Goal: Information Seeking & Learning: Check status

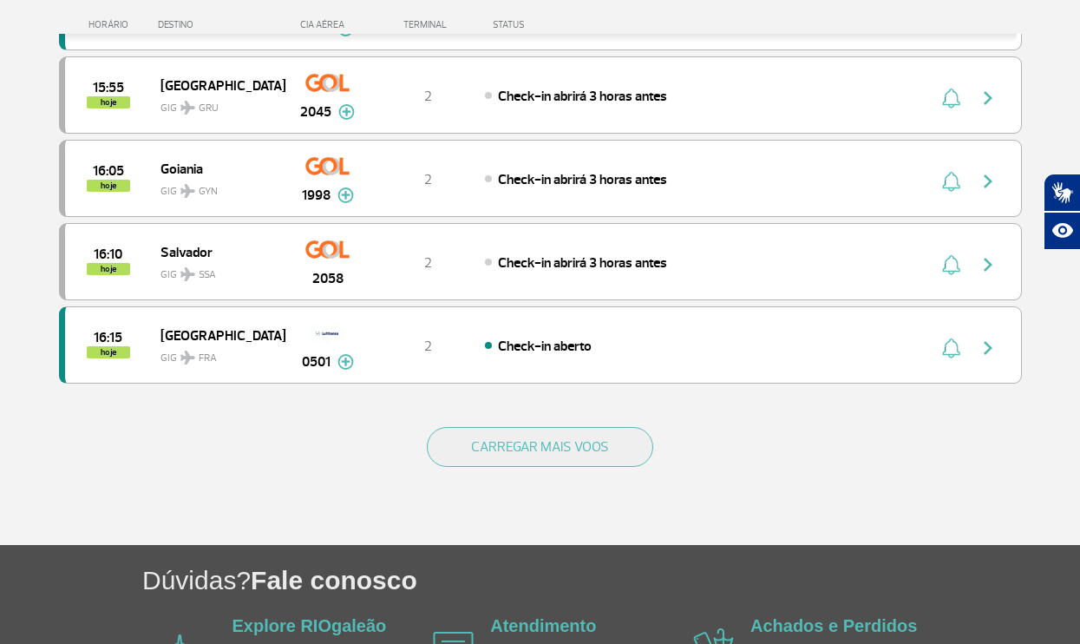
scroll to position [1696, 0]
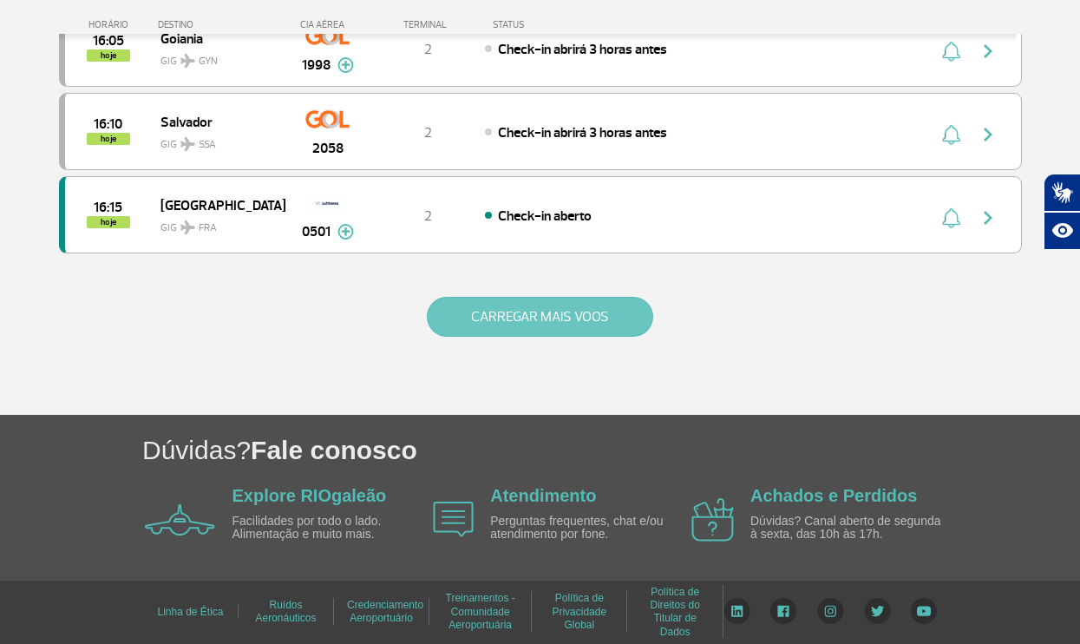
click at [500, 325] on button "CARREGAR MAIS VOOS" at bounding box center [540, 317] width 226 height 40
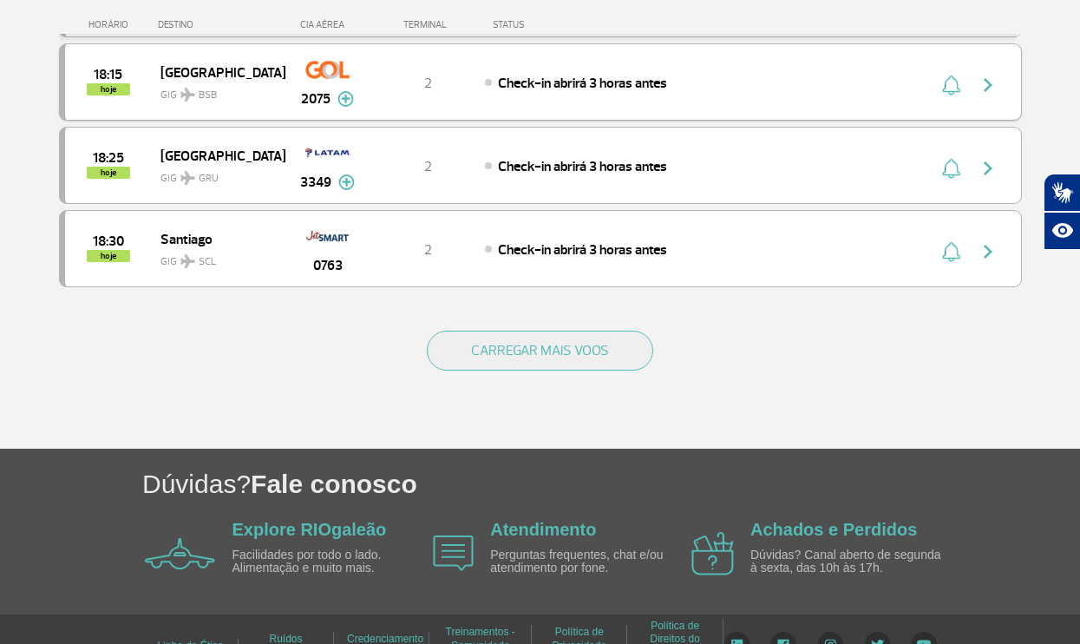
scroll to position [3362, 0]
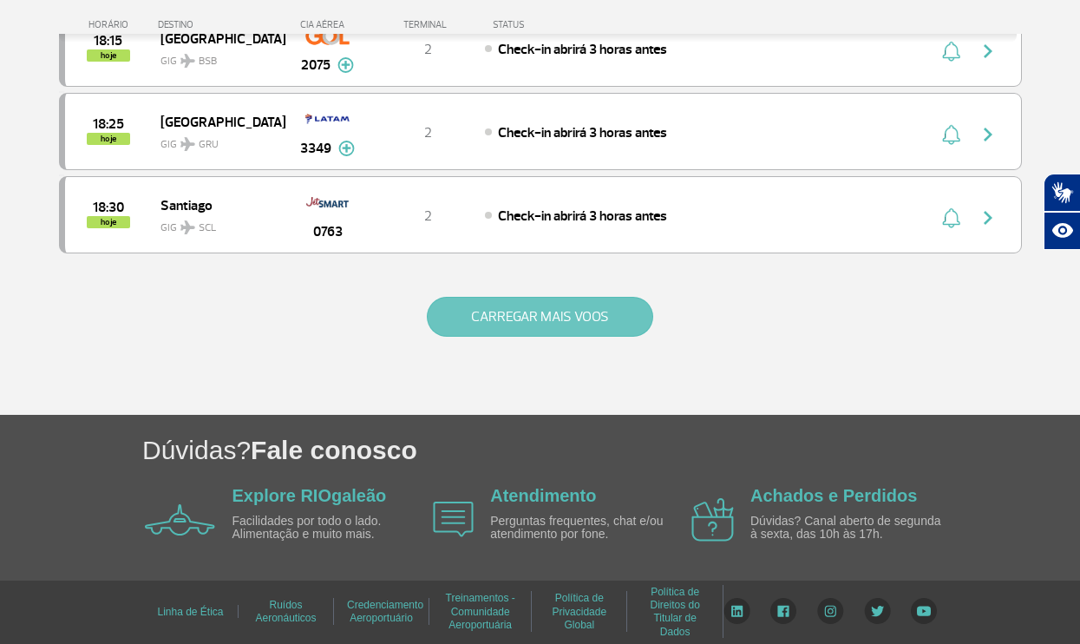
click at [550, 324] on button "CARREGAR MAIS VOOS" at bounding box center [540, 317] width 226 height 40
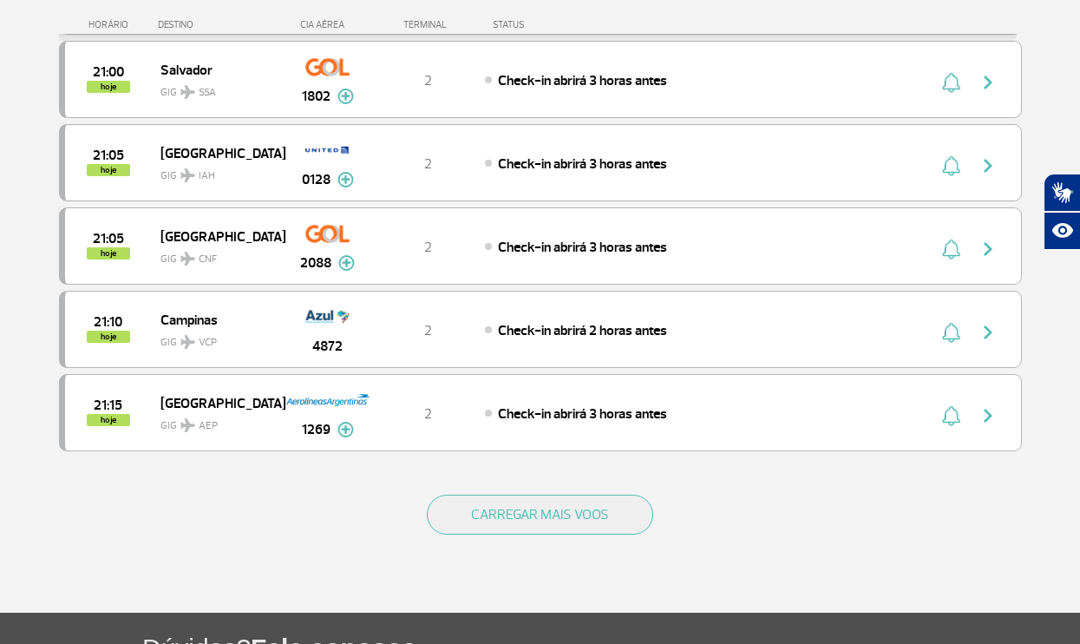
scroll to position [4836, 0]
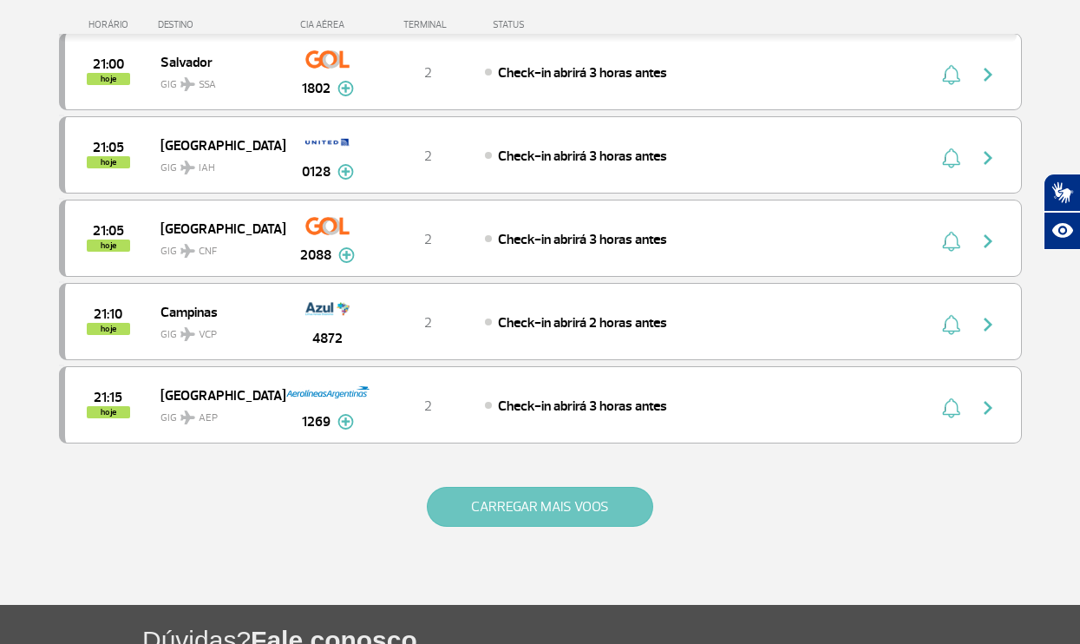
click at [551, 491] on button "CARREGAR MAIS VOOS" at bounding box center [540, 507] width 226 height 40
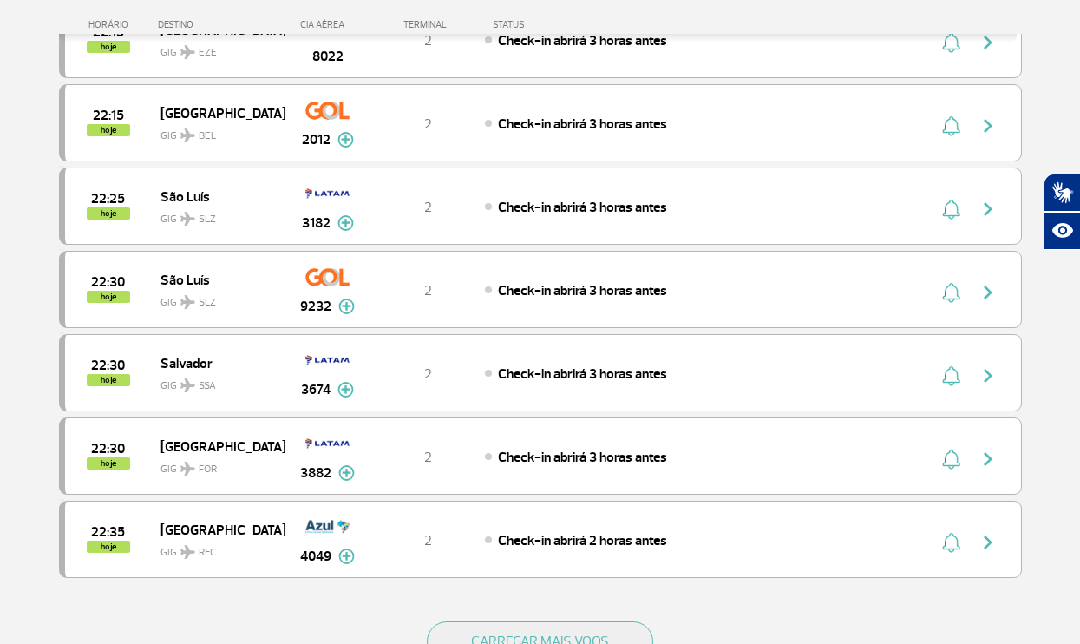
scroll to position [6391, 0]
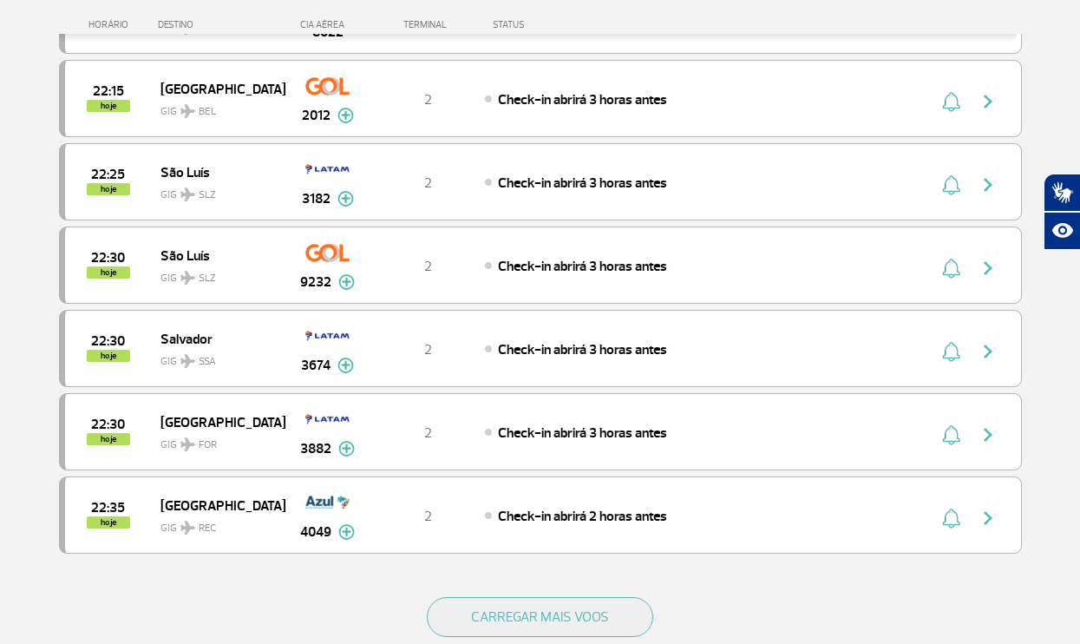
click at [551, 488] on div "22:35 hoje Recife GIG REC 4049 2 Check-in abrirá 2 horas antes Parcerias: TAP P…" at bounding box center [540, 514] width 963 height 77
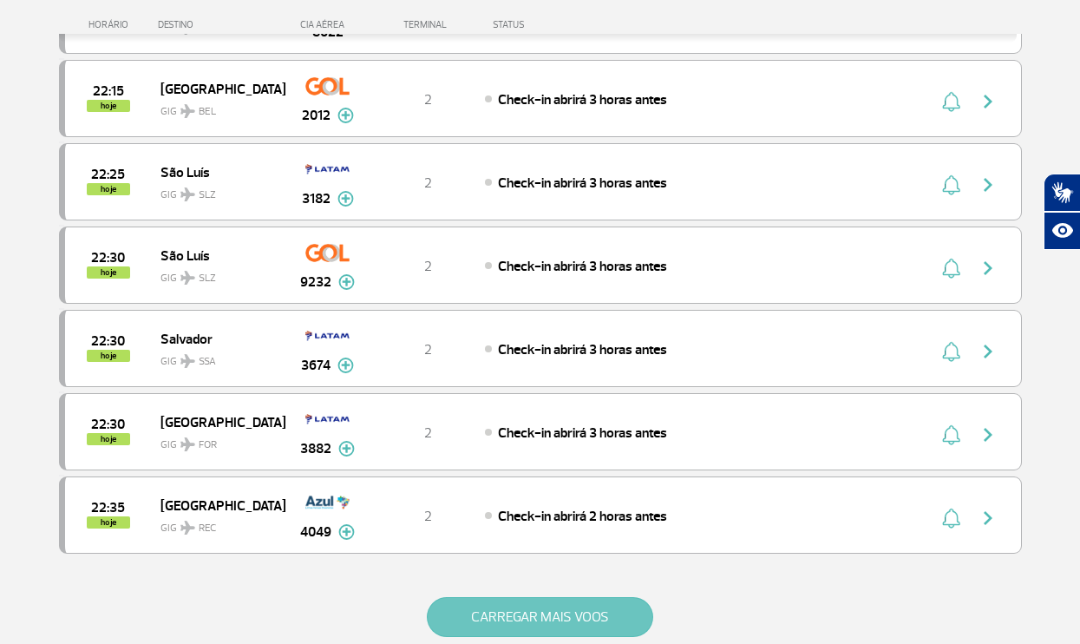
click at [526, 611] on button "CARREGAR MAIS VOOS" at bounding box center [540, 617] width 226 height 40
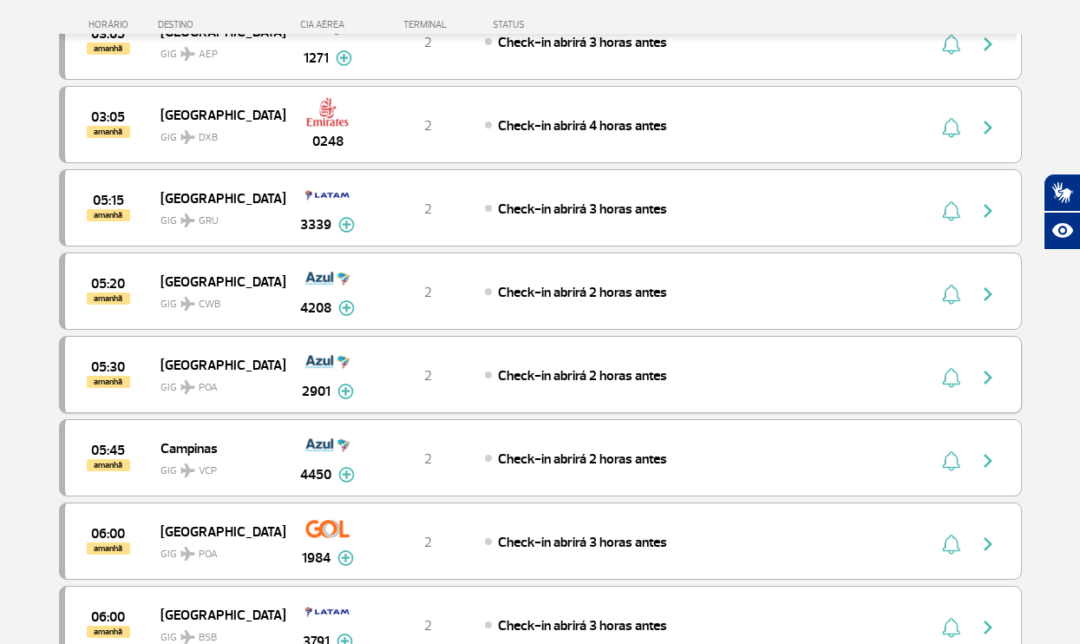
scroll to position [8040, 0]
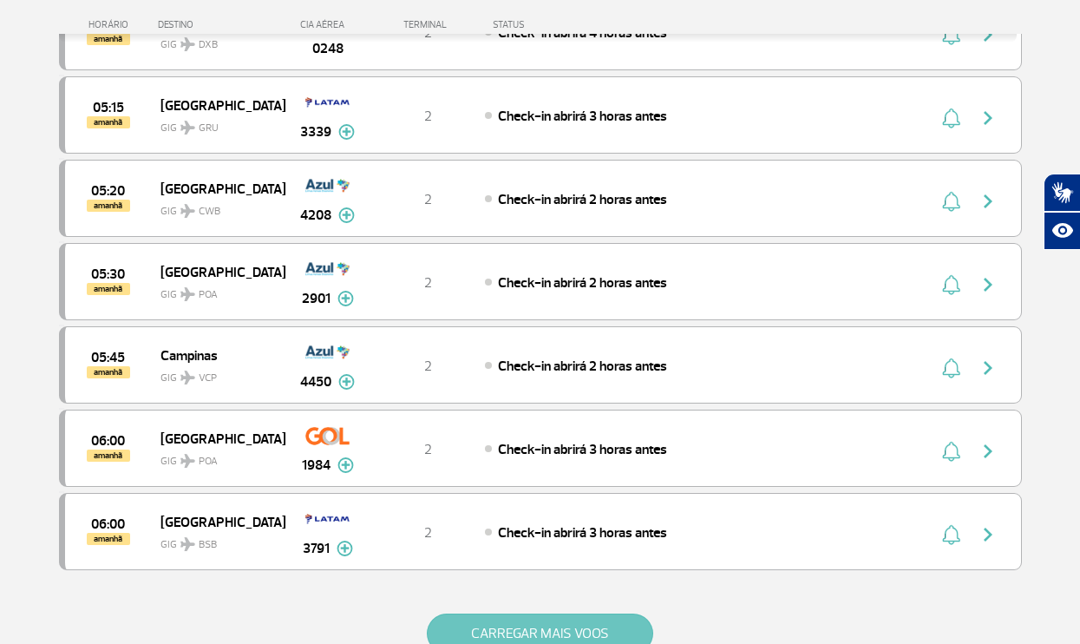
click at [552, 628] on button "CARREGAR MAIS VOOS" at bounding box center [540, 633] width 226 height 40
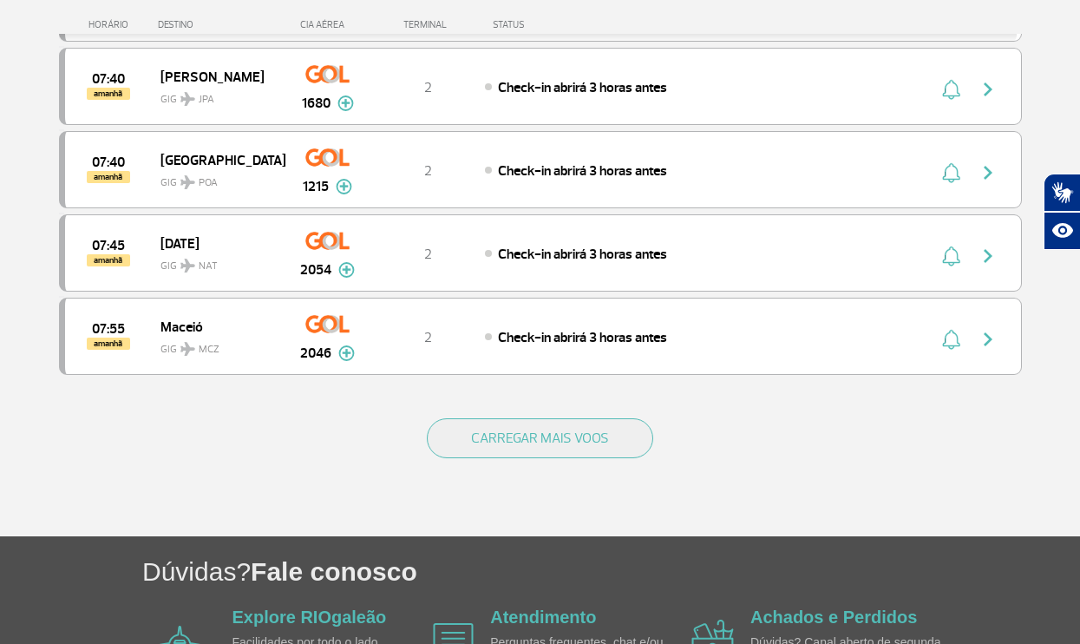
scroll to position [9902, 0]
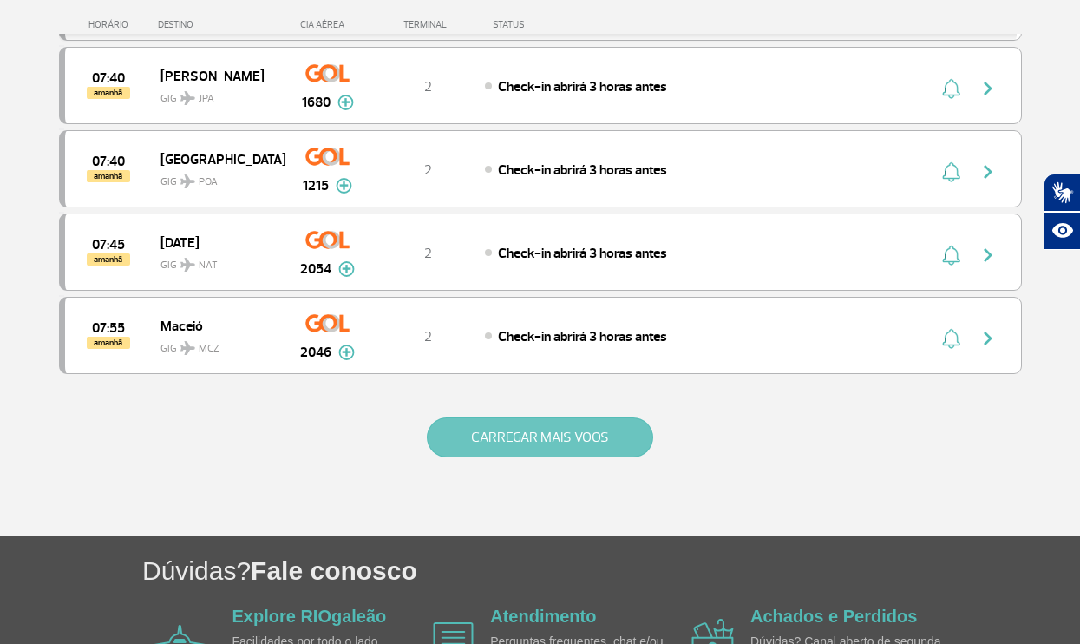
click at [503, 421] on button "CARREGAR MAIS VOOS" at bounding box center [540, 437] width 226 height 40
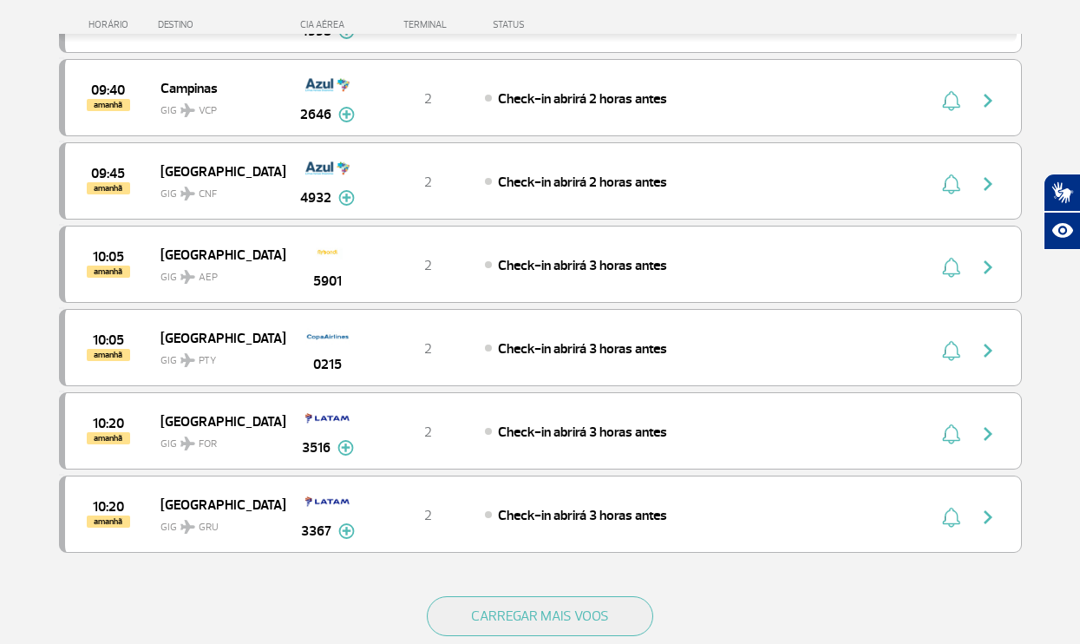
scroll to position [11394, 0]
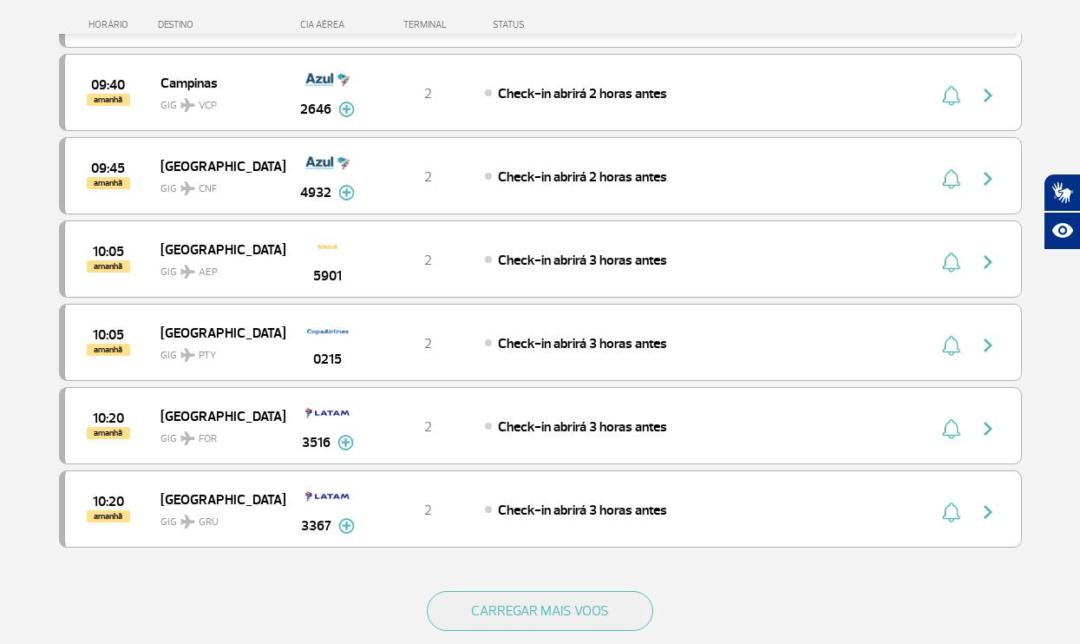
click at [504, 589] on div "CARREGAR MAIS VOOS" at bounding box center [540, 639] width 963 height 140
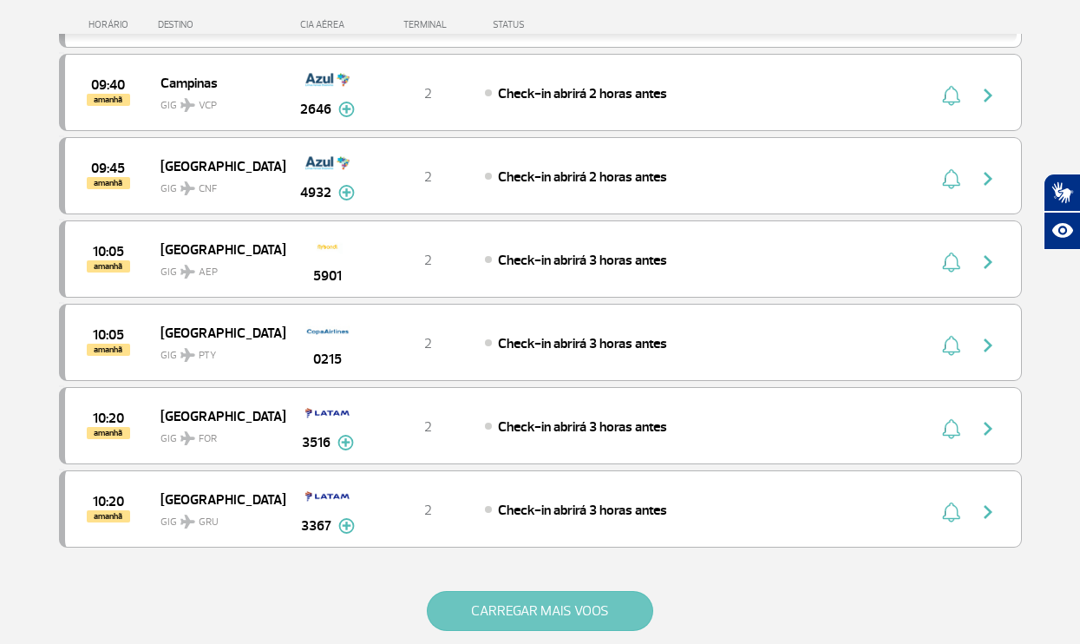
click at [477, 611] on button "CARREGAR MAIS VOOS" at bounding box center [540, 611] width 226 height 40
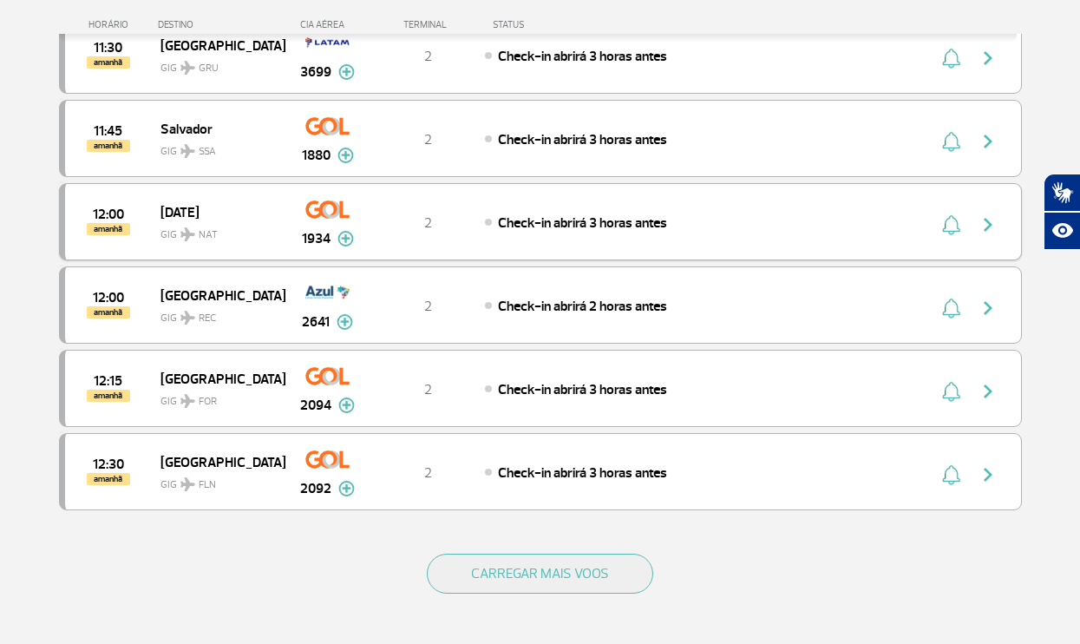
scroll to position [13098, 0]
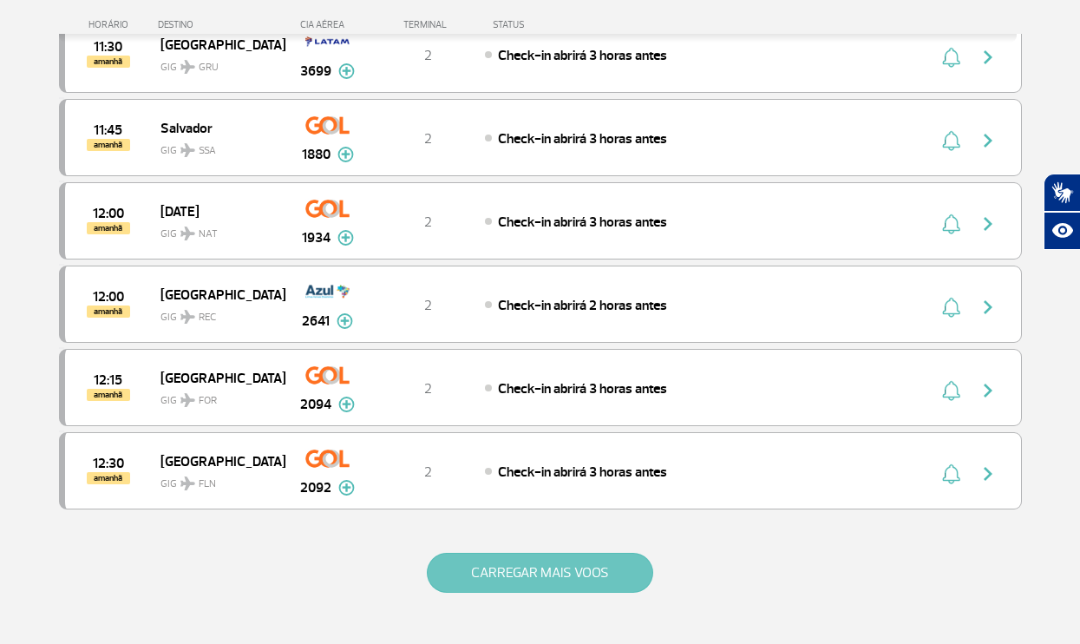
click at [493, 575] on button "CARREGAR MAIS VOOS" at bounding box center [540, 573] width 226 height 40
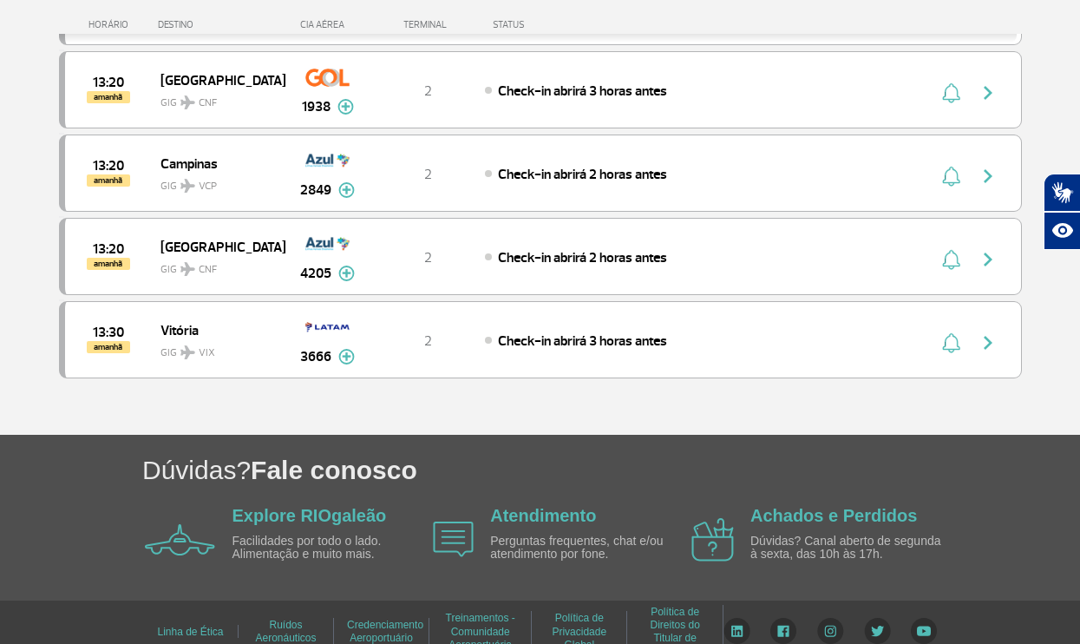
scroll to position [13666, 0]
